Goal: Information Seeking & Learning: Learn about a topic

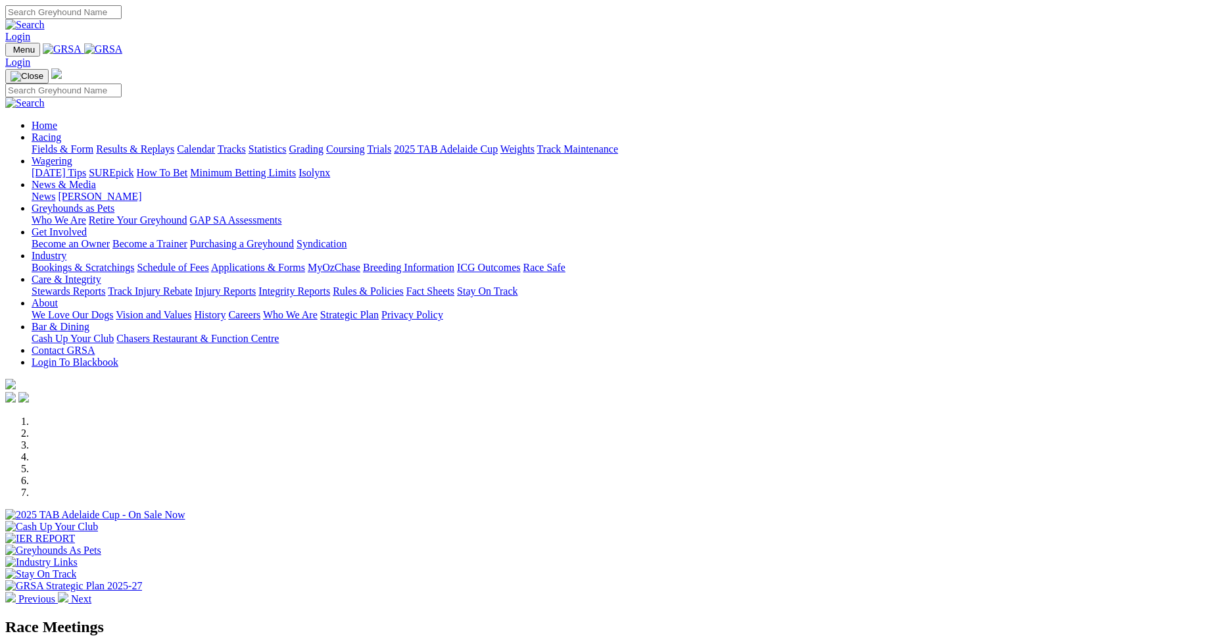
click at [330, 285] on link "Integrity Reports" at bounding box center [294, 290] width 72 height 11
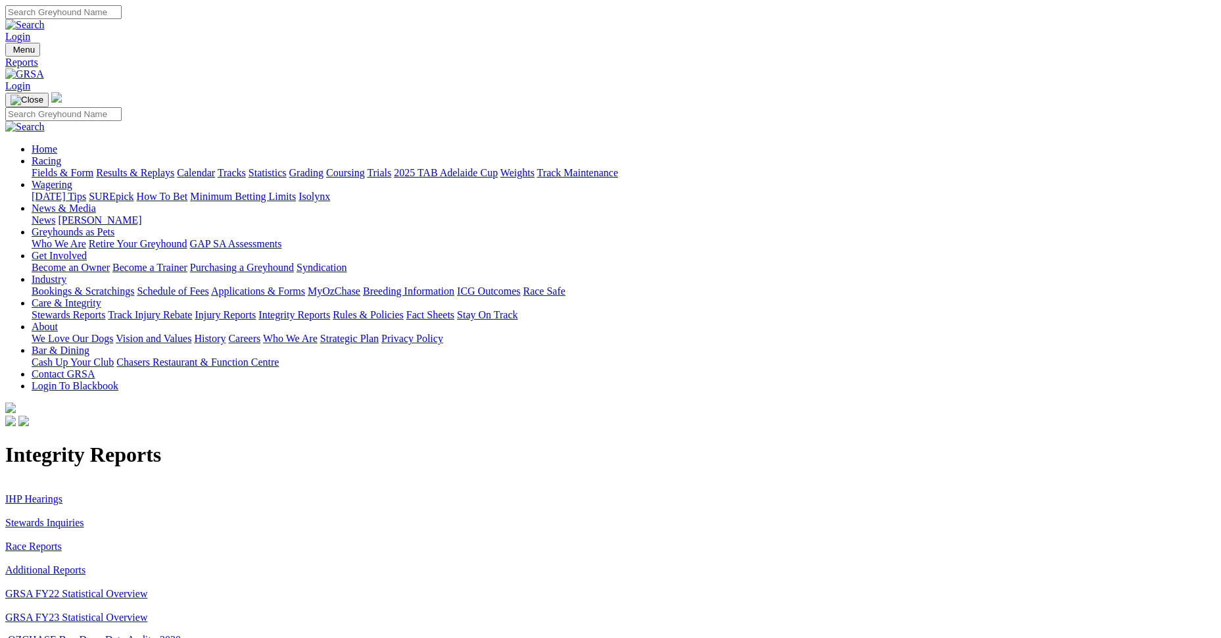
click at [62, 493] on link "IHP Hearings" at bounding box center [33, 498] width 57 height 11
click at [84, 517] on link "Stewards Inquiries" at bounding box center [44, 522] width 79 height 11
